Goal: Transaction & Acquisition: Purchase product/service

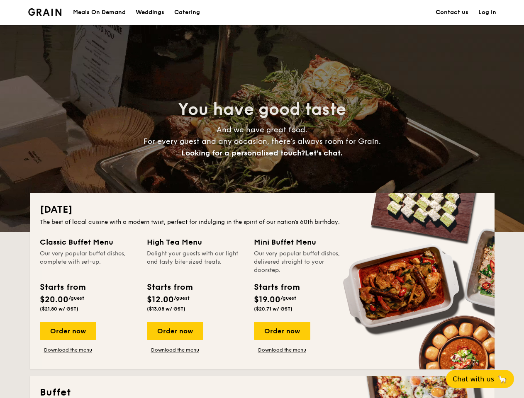
click at [262, 199] on div "[DATE] The best of local cuisine with a modern twist, perfect for indulging in …" at bounding box center [262, 281] width 464 height 176
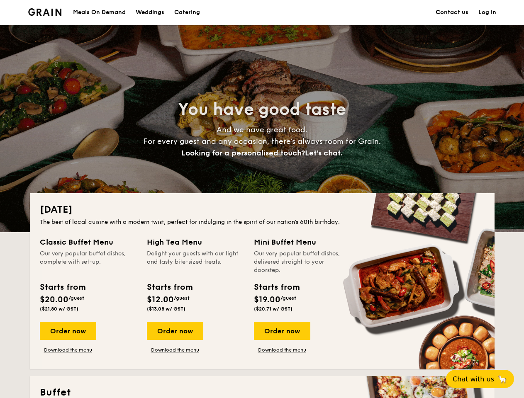
click at [487, 12] on link "Log in" at bounding box center [487, 12] width 18 height 25
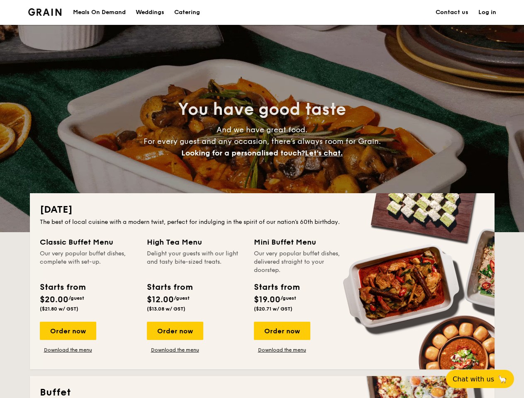
click at [326, 153] on span "Let's chat." at bounding box center [324, 152] width 38 height 9
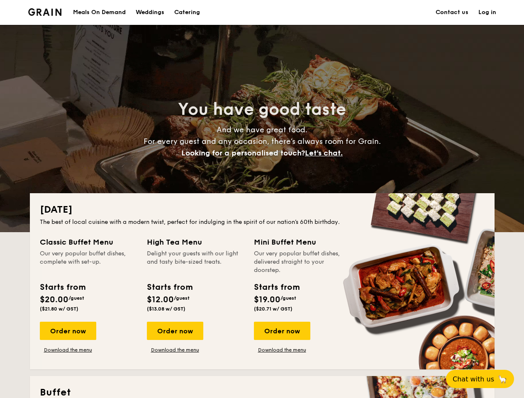
click at [68, 331] on div "Order now" at bounding box center [68, 331] width 56 height 18
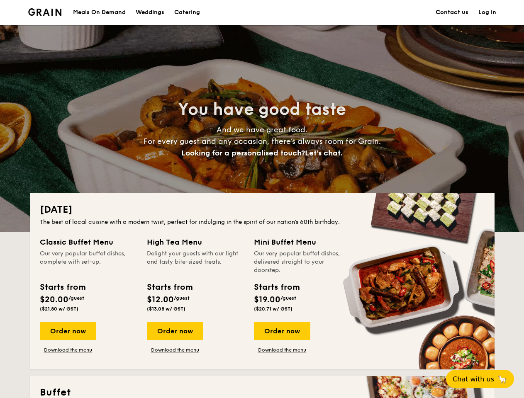
click at [175, 331] on div "Order now" at bounding box center [175, 331] width 56 height 18
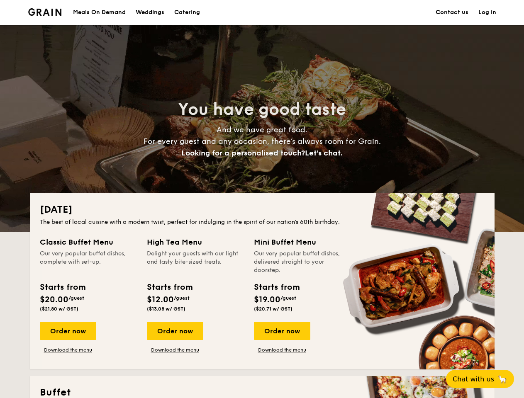
click at [282, 331] on div "Order now" at bounding box center [282, 331] width 56 height 18
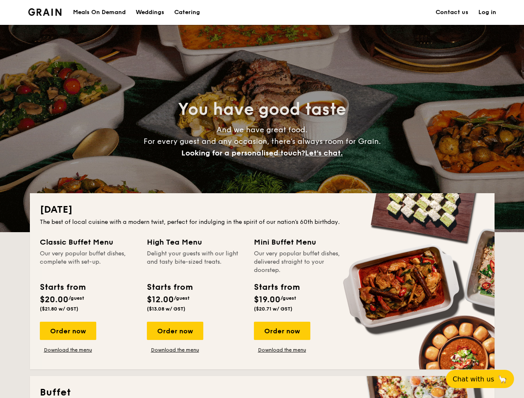
click at [484, 379] on span "Chat with us" at bounding box center [472, 379] width 41 height 8
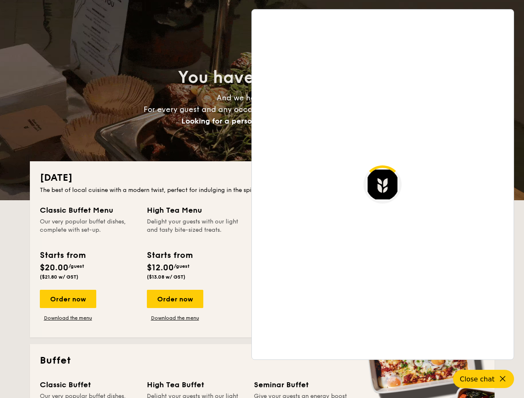
scroll to position [1606, 0]
